Goal: Task Accomplishment & Management: Complete application form

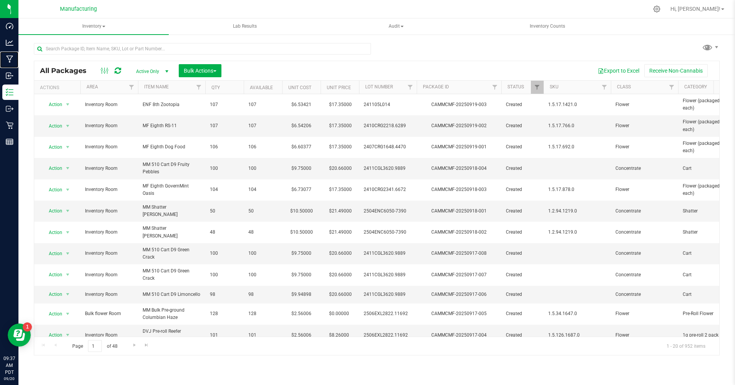
click at [0, 0] on p "Manufacturing" at bounding box center [0, 0] width 0 height 0
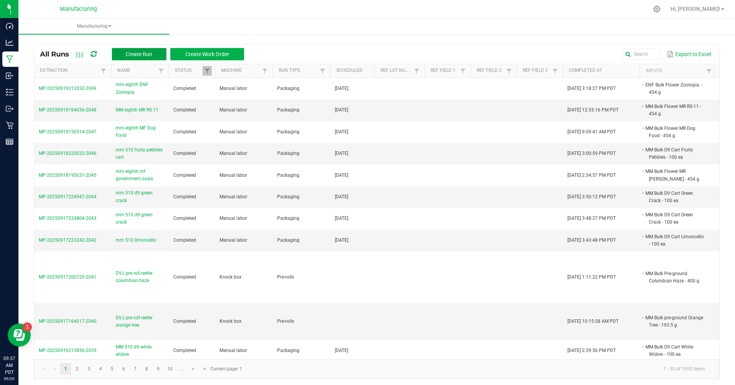
click at [126, 53] on button "Create Run" at bounding box center [139, 54] width 55 height 12
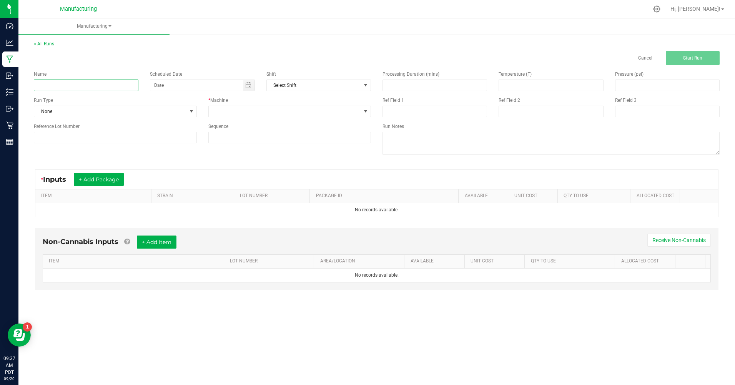
click at [100, 85] on input at bounding box center [86, 86] width 105 height 12
type input "mm eighth hood candy"
click at [93, 113] on span "None" at bounding box center [110, 111] width 153 height 11
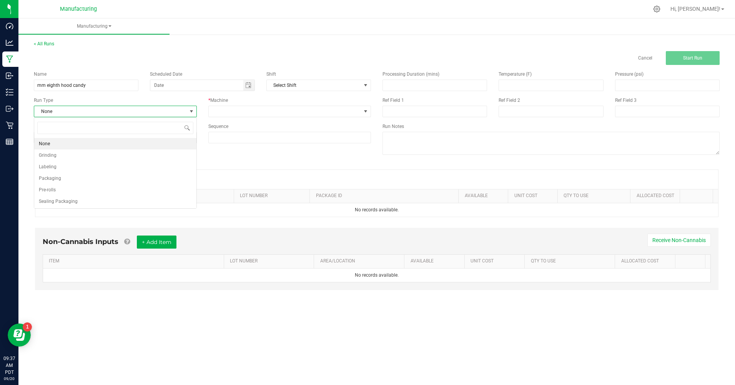
scroll to position [12, 163]
click at [68, 175] on li "Packaging" at bounding box center [115, 179] width 162 height 12
click at [245, 84] on span "Toggle calendar" at bounding box center [248, 85] width 11 height 11
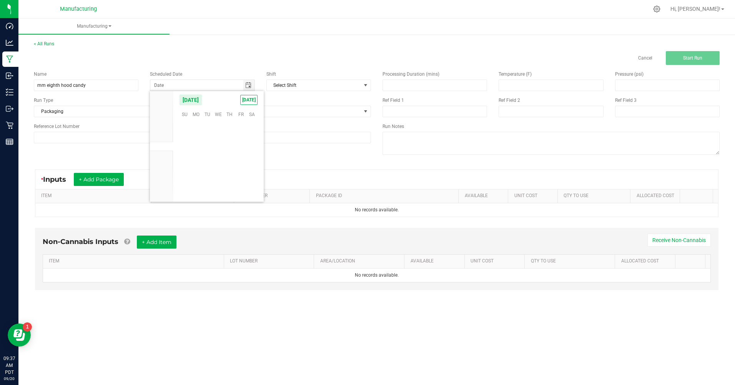
scroll to position [124773, 0]
click at [252, 100] on span "[DATE]" at bounding box center [248, 100] width 17 height 10
type input "[DATE]"
click at [253, 115] on span at bounding box center [285, 111] width 153 height 11
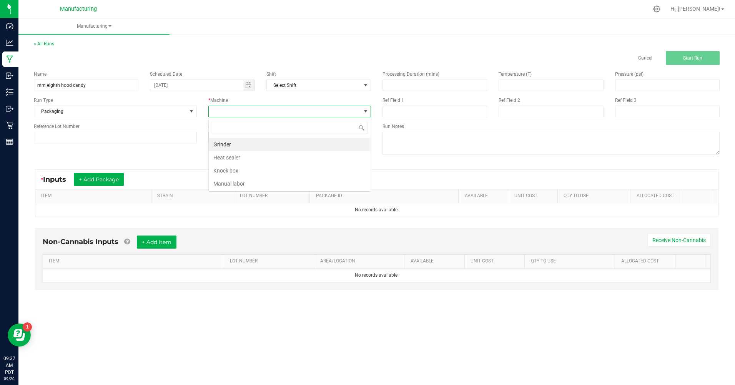
scroll to position [12, 163]
click at [233, 184] on li "Manual labor" at bounding box center [290, 183] width 162 height 13
click at [107, 176] on button "+ Add Package" at bounding box center [99, 179] width 50 height 13
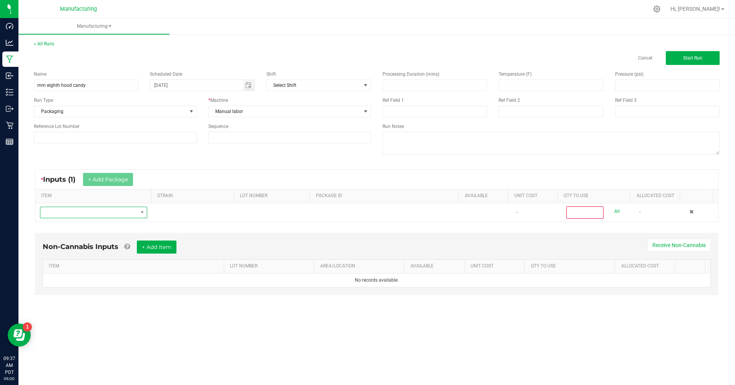
click at [111, 214] on span "NO DATA FOUND" at bounding box center [88, 212] width 97 height 11
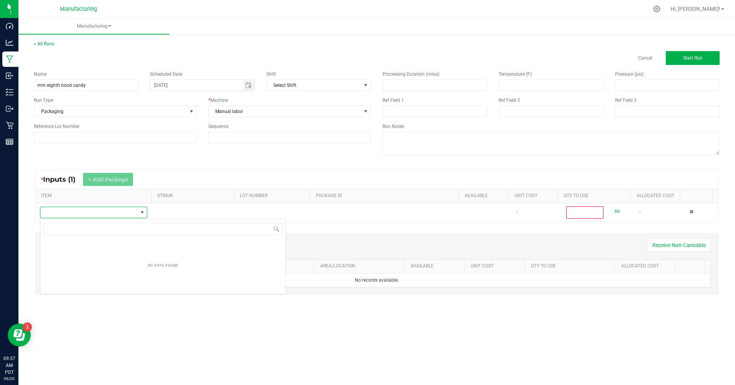
scroll to position [12, 107]
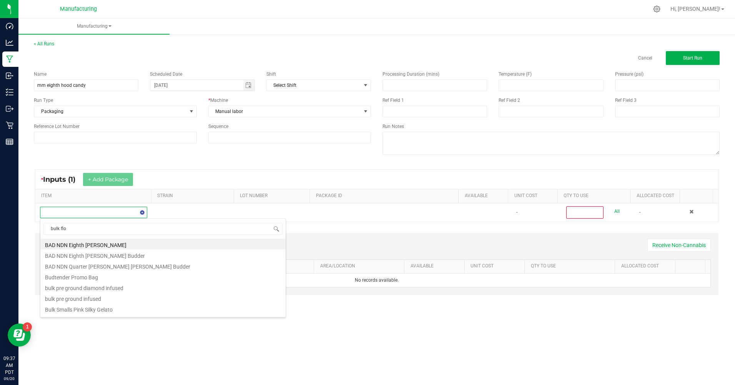
type input "bulk flow"
click at [79, 249] on li "MM Bulk Flower Hood Candy" at bounding box center [162, 248] width 245 height 11
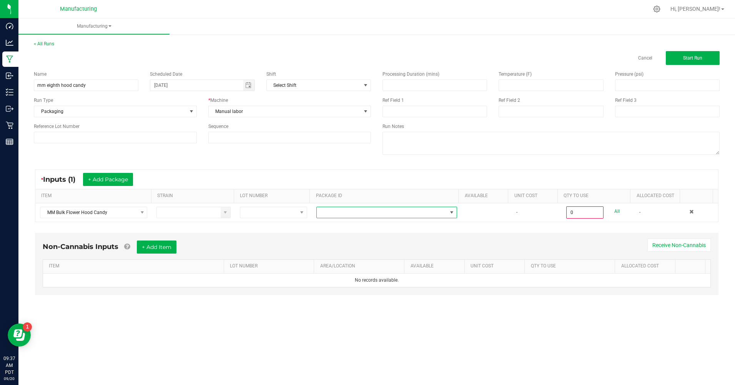
click at [398, 213] on span at bounding box center [382, 212] width 130 height 11
click at [373, 270] on li "CAMMCMF-20250822-313" at bounding box center [384, 271] width 139 height 13
click at [615, 209] on link "All" at bounding box center [617, 212] width 5 height 10
type input "454.0000 g"
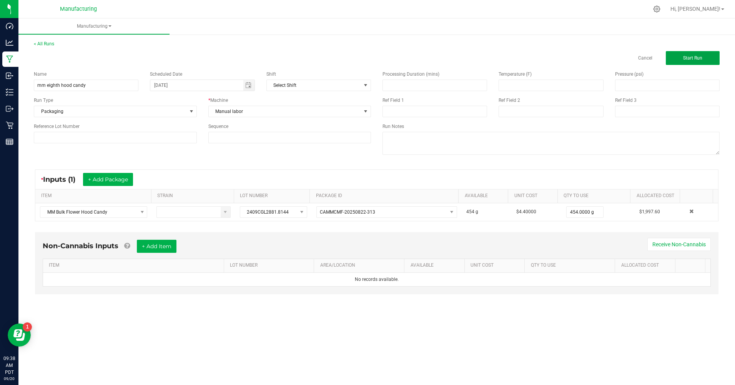
click at [697, 60] on span "Start Run" at bounding box center [693, 57] width 19 height 5
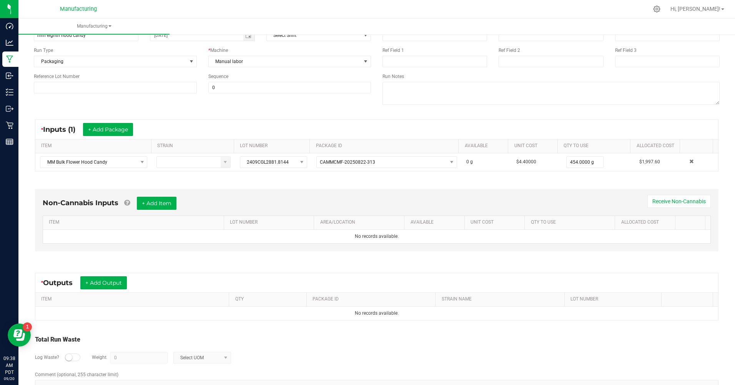
scroll to position [89, 0]
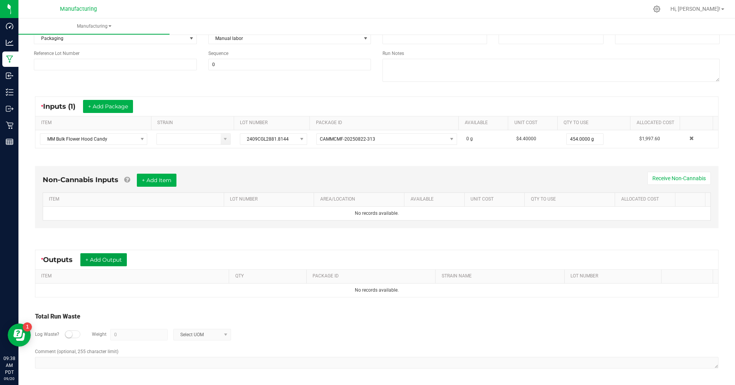
click at [118, 258] on button "+ Add Output" at bounding box center [103, 259] width 47 height 13
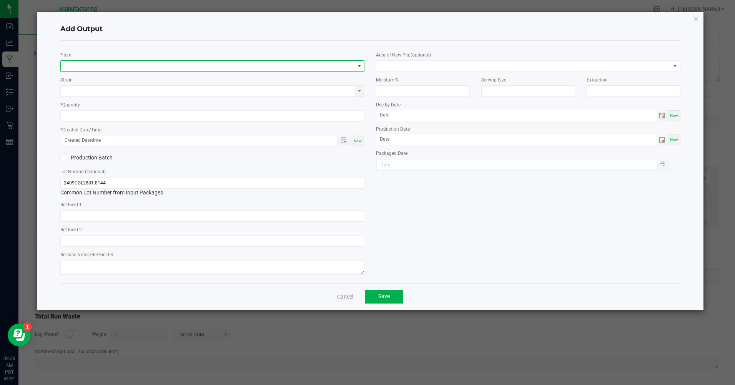
click at [322, 70] on span "NO DATA FOUND" at bounding box center [208, 66] width 294 height 11
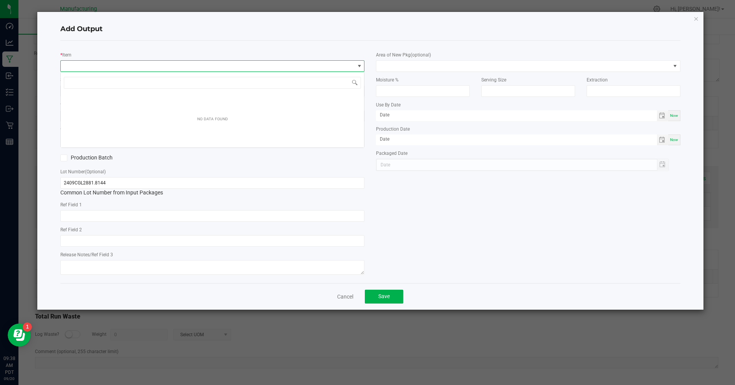
scroll to position [12, 304]
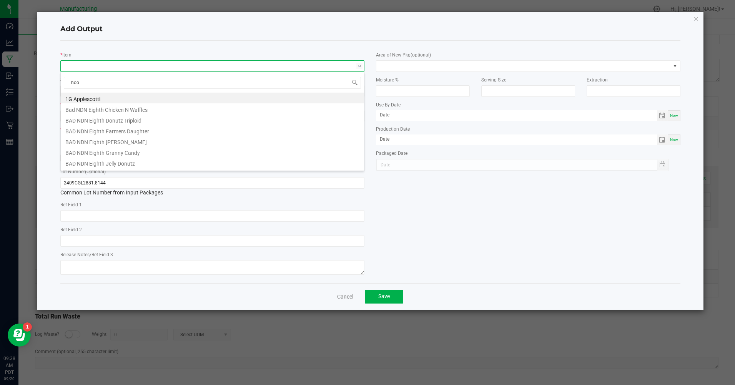
type input "hood"
click at [94, 152] on li "MM Eighth Hood Candy" at bounding box center [212, 152] width 303 height 11
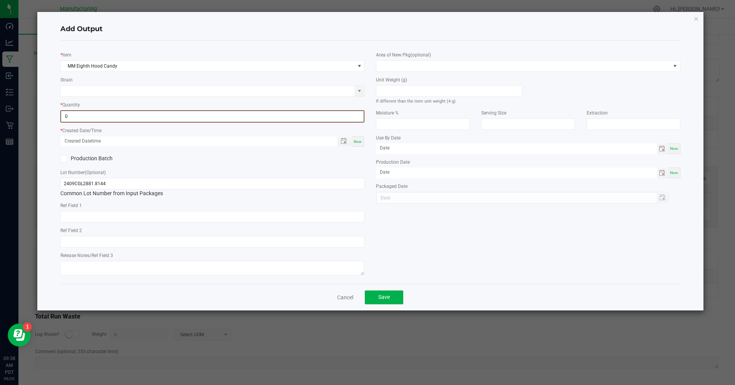
click at [120, 122] on input "0" at bounding box center [212, 116] width 303 height 11
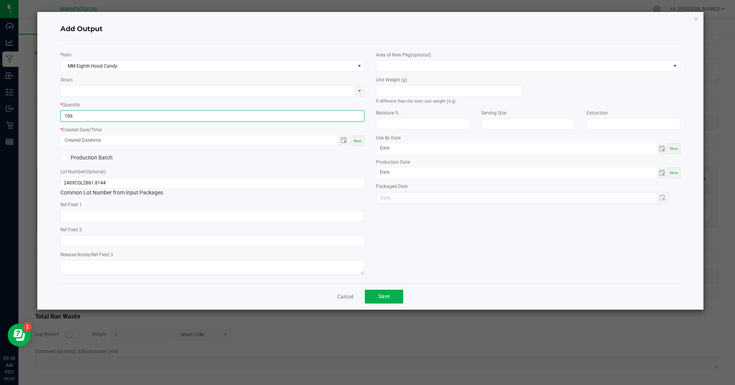
type input "106 ea"
click at [245, 157] on div "Production Batch" at bounding box center [213, 158] width 316 height 12
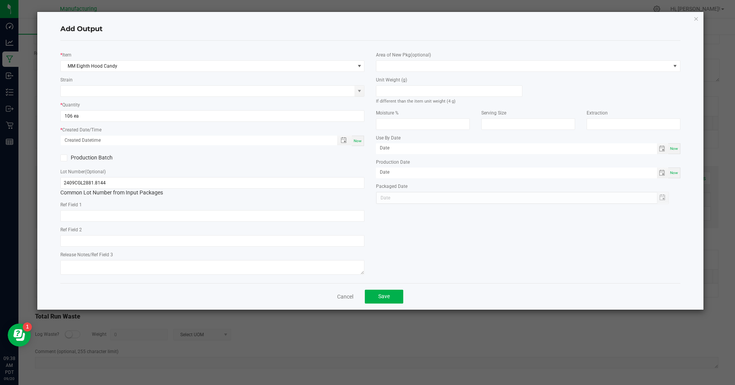
click at [362, 145] on div "Now" at bounding box center [358, 141] width 12 height 10
type input "[DATE] 9:38 AM"
type input "[DATE]"
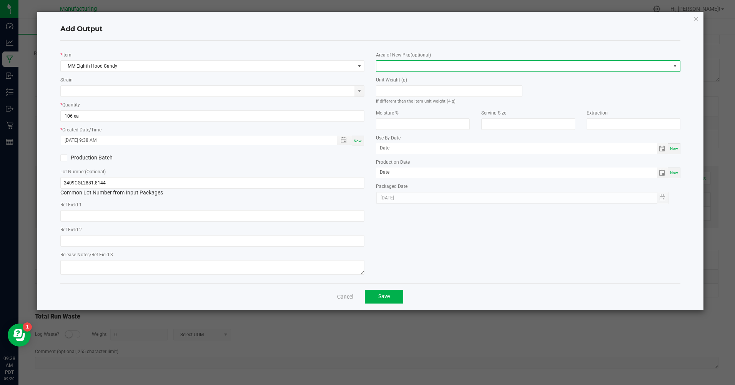
click at [435, 62] on span at bounding box center [524, 66] width 294 height 11
click at [414, 167] on li "Inventory Room" at bounding box center [528, 164] width 303 height 13
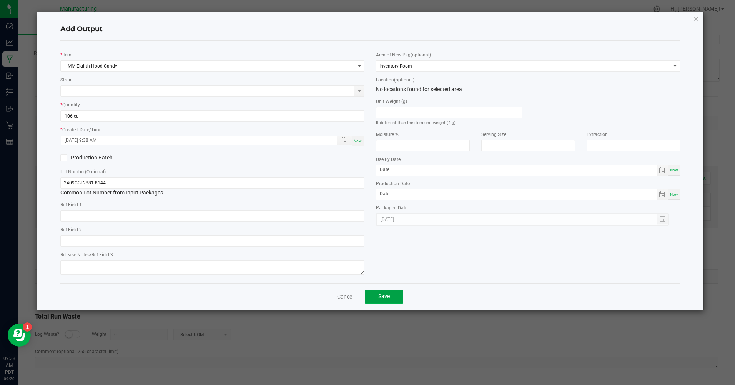
click at [388, 296] on span "Save" at bounding box center [384, 296] width 12 height 6
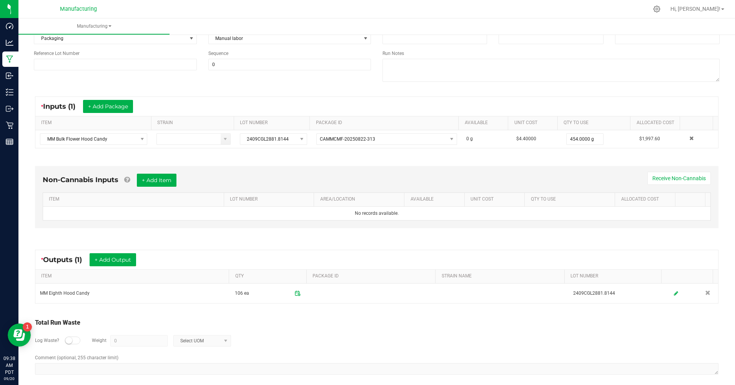
click at [77, 339] on div at bounding box center [72, 341] width 15 height 8
click at [131, 342] on input "0" at bounding box center [139, 341] width 57 height 11
click at [189, 337] on span "Select UOM" at bounding box center [197, 341] width 47 height 11
click at [204, 269] on li "Gram" at bounding box center [201, 274] width 57 height 11
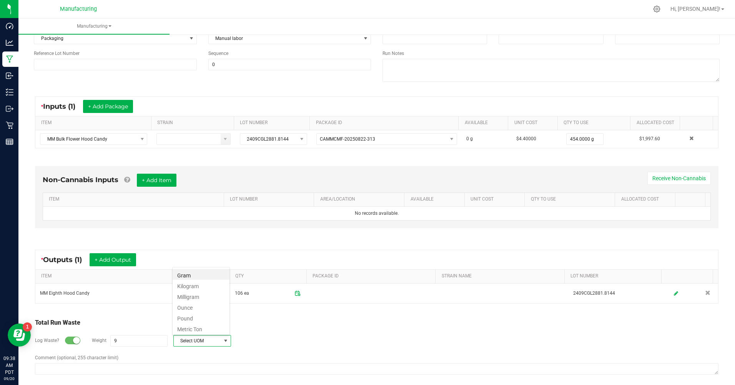
type input "9 g"
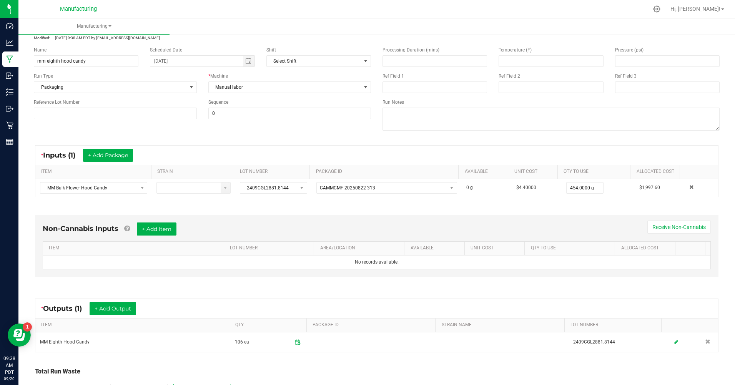
scroll to position [0, 0]
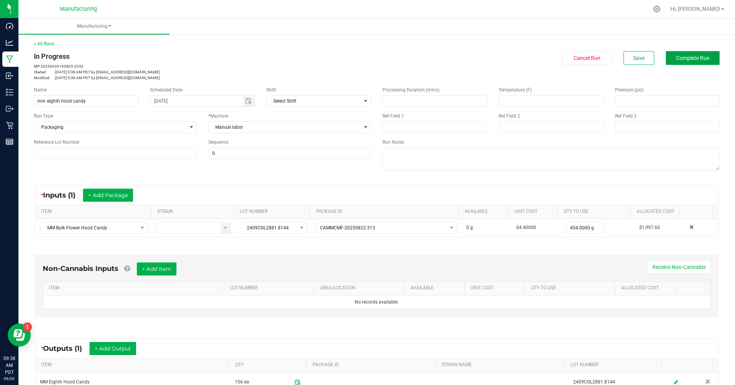
click at [677, 56] on span "Complete Run" at bounding box center [693, 58] width 33 height 6
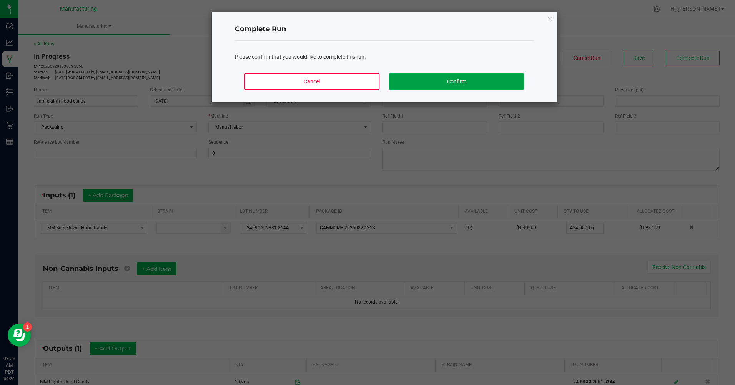
click at [503, 82] on button "Confirm" at bounding box center [456, 81] width 135 height 16
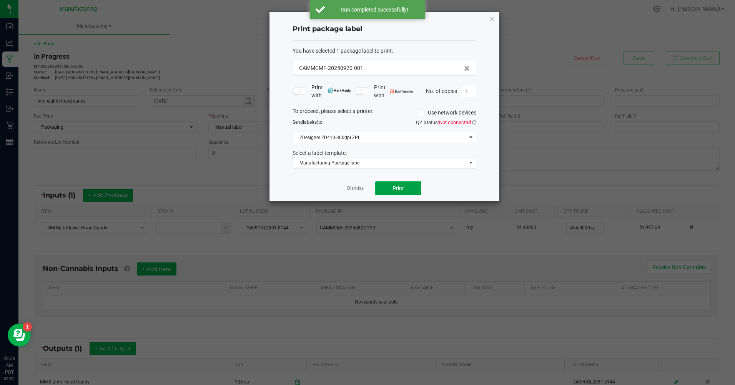
click at [411, 188] on button "Print" at bounding box center [398, 189] width 46 height 14
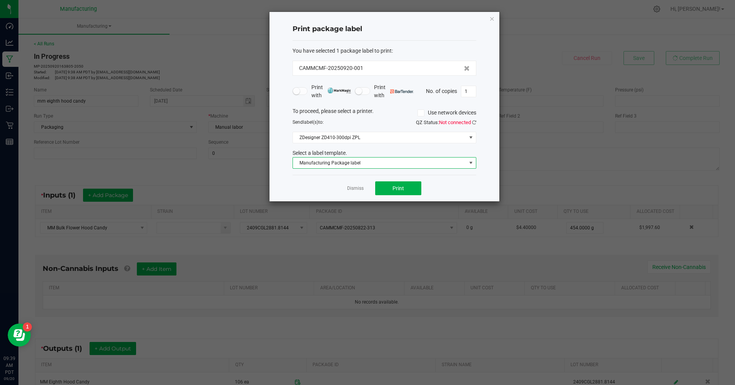
click at [464, 163] on span "Manufacturing Package label" at bounding box center [379, 163] width 173 height 11
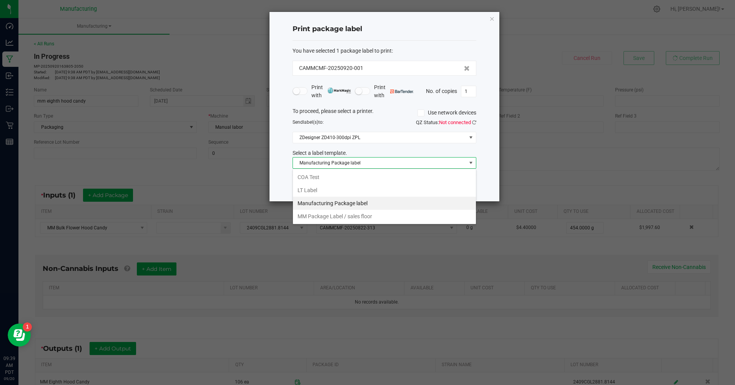
scroll to position [12, 184]
click at [334, 216] on li "MM Package Label / sales floor" at bounding box center [384, 216] width 183 height 13
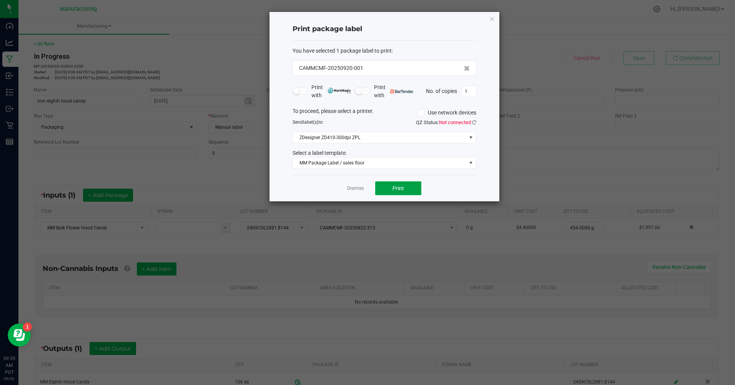
click at [404, 194] on button "Print" at bounding box center [398, 189] width 46 height 14
click at [468, 93] on input "1" at bounding box center [469, 91] width 15 height 11
type input "106"
click at [460, 185] on div "Dismiss Print" at bounding box center [385, 188] width 184 height 27
click at [387, 187] on button "Print" at bounding box center [398, 189] width 46 height 14
